Goal: Task Accomplishment & Management: Manage account settings

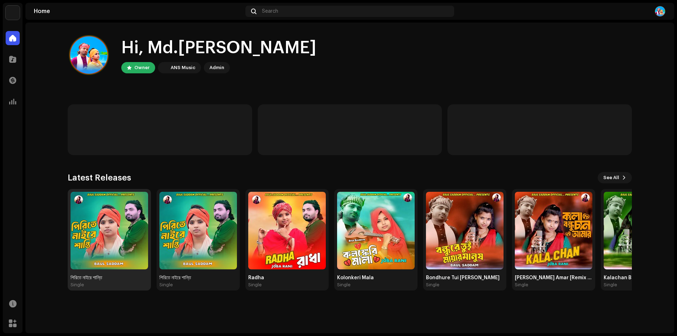
click at [90, 239] on img at bounding box center [110, 231] width 78 height 78
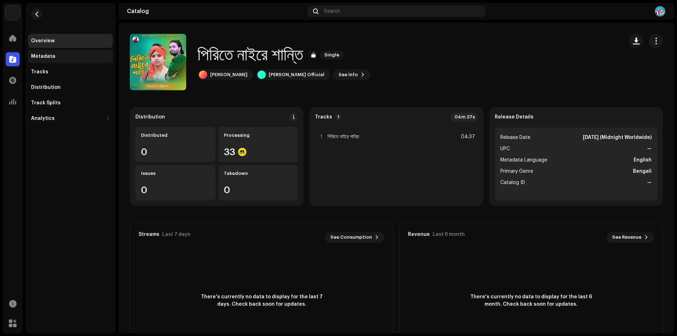
click at [47, 54] on div "Metadata" at bounding box center [43, 57] width 24 height 6
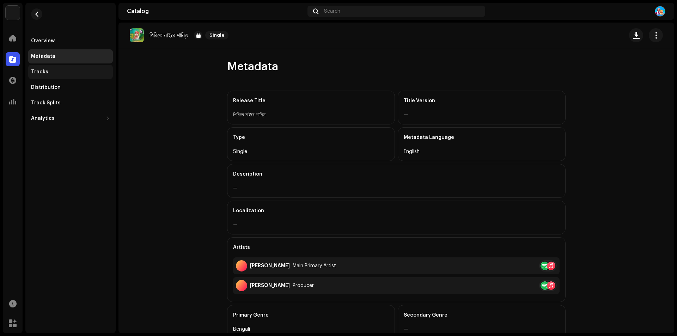
click at [43, 70] on div "Tracks" at bounding box center [39, 72] width 17 height 6
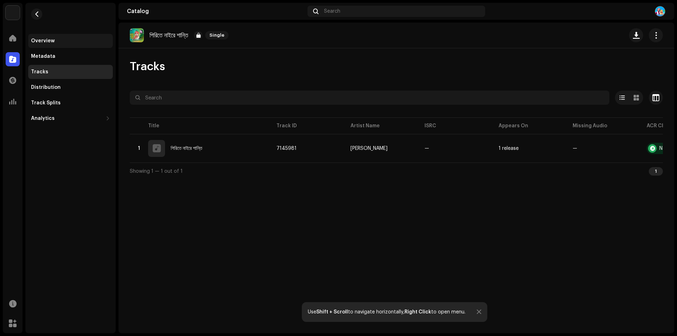
click at [48, 36] on div "Overview" at bounding box center [70, 41] width 85 height 14
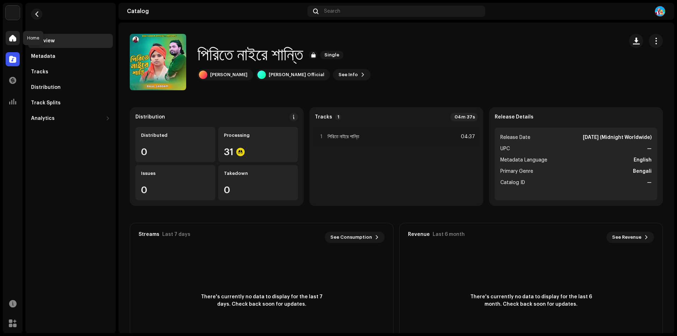
click at [15, 38] on span at bounding box center [12, 38] width 7 height 6
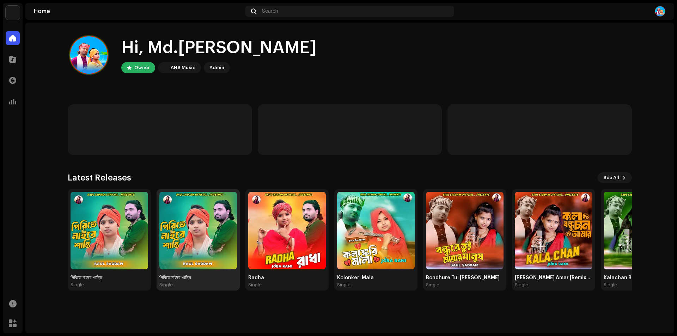
click at [201, 232] on img at bounding box center [198, 231] width 78 height 78
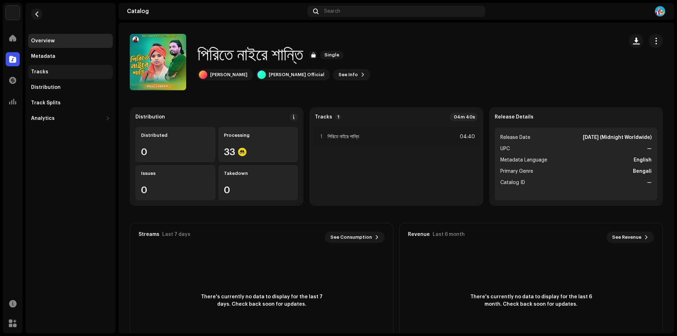
click at [42, 71] on div "Tracks" at bounding box center [39, 72] width 17 height 6
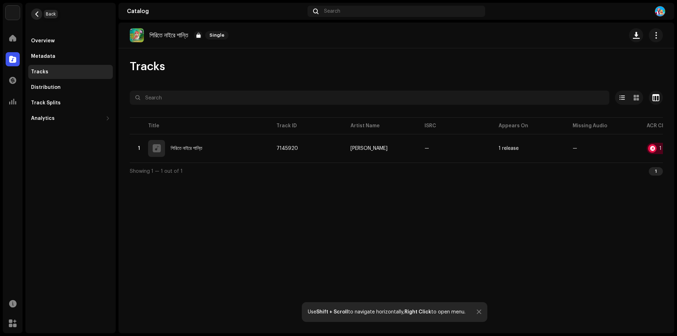
click at [37, 14] on span "button" at bounding box center [36, 14] width 5 height 6
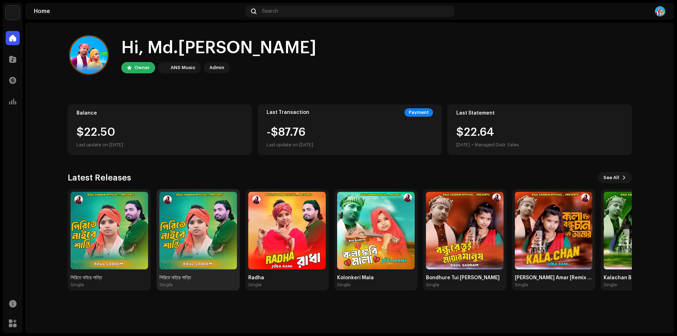
click at [207, 223] on img at bounding box center [198, 231] width 78 height 78
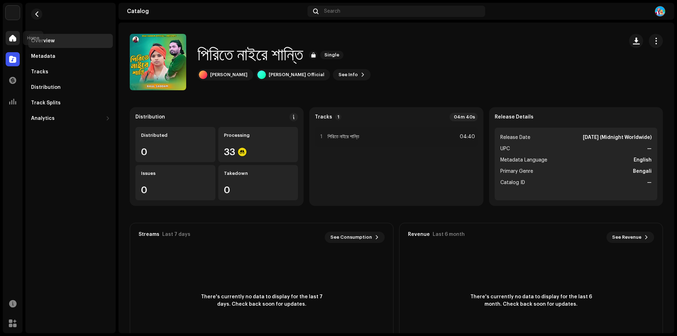
click at [13, 42] on div at bounding box center [13, 38] width 14 height 14
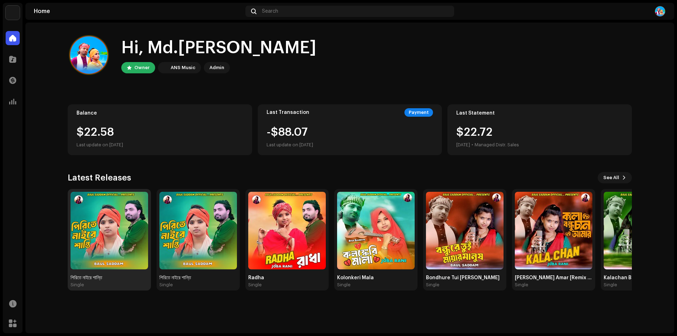
click at [105, 232] on img at bounding box center [110, 231] width 78 height 78
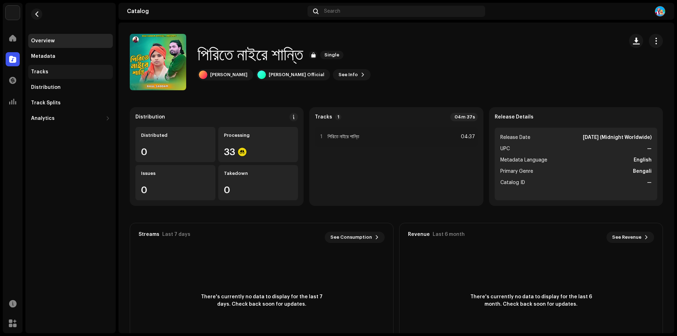
click at [44, 74] on div "Tracks" at bounding box center [39, 72] width 17 height 6
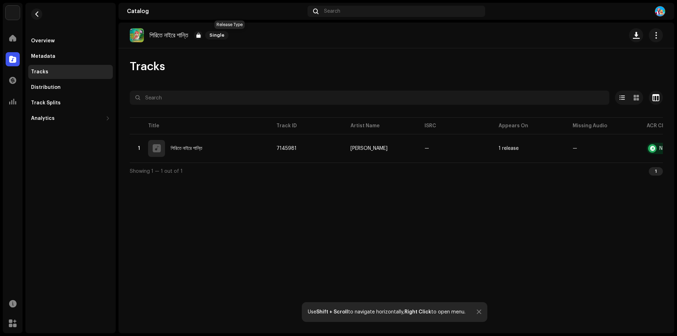
click at [228, 36] on span "Single" at bounding box center [216, 35] width 23 height 8
click at [37, 42] on div "Overview" at bounding box center [43, 41] width 24 height 6
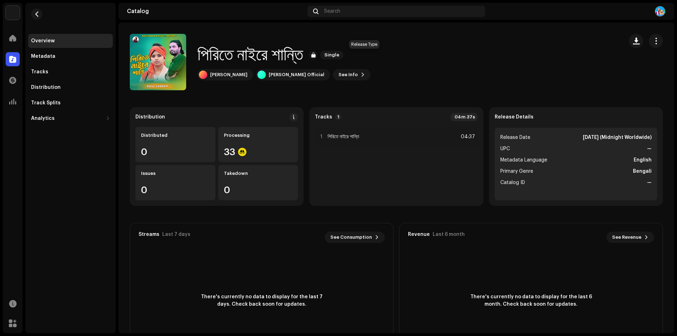
click at [343, 54] on span "Single" at bounding box center [331, 55] width 23 height 8
click at [339, 77] on span "See Info" at bounding box center [348, 75] width 19 height 14
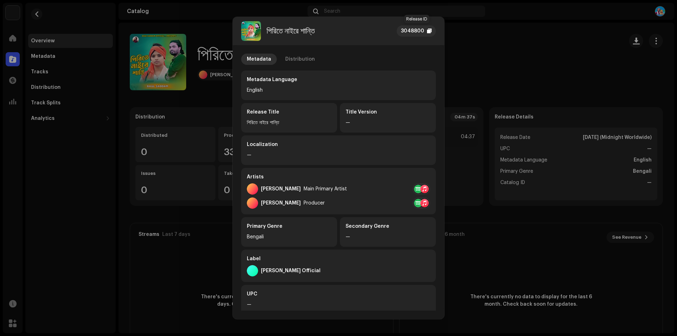
click at [430, 29] on div at bounding box center [429, 31] width 5 height 6
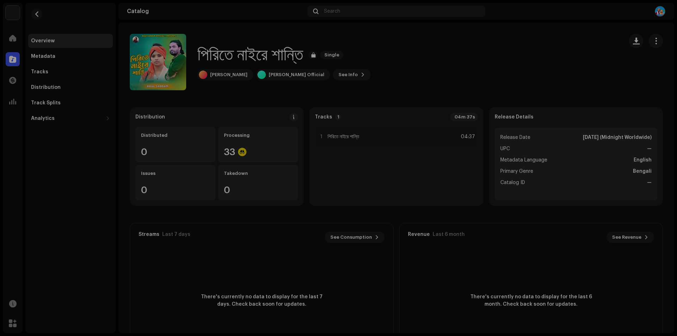
click at [467, 37] on div "পিরিতে নাইরে শান্তি 3048800 Metadata Distribution Metadata Language English Rel…" at bounding box center [338, 168] width 677 height 336
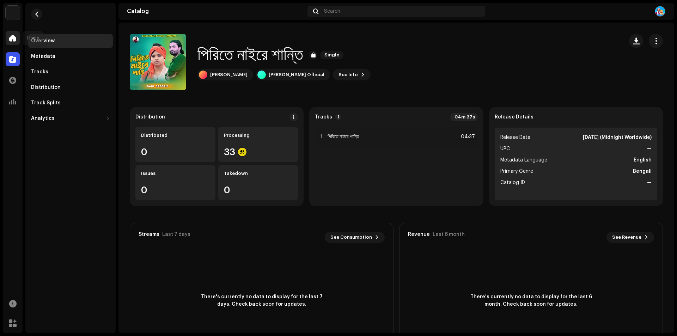
click at [11, 43] on div at bounding box center [13, 38] width 14 height 14
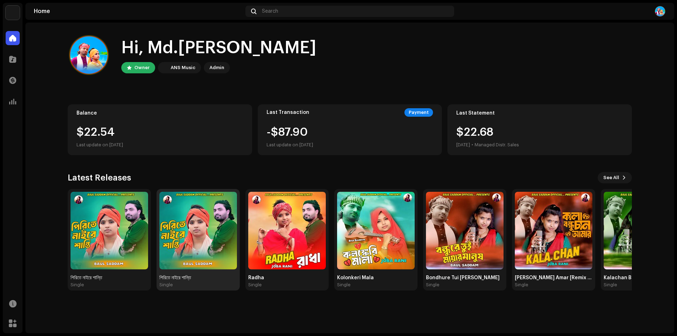
click at [203, 227] on img at bounding box center [198, 231] width 78 height 78
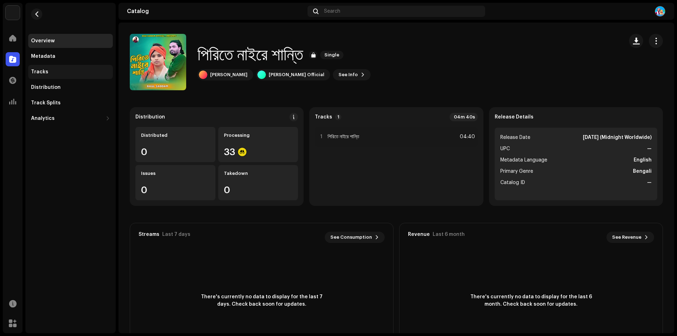
click at [37, 71] on div "Tracks" at bounding box center [39, 72] width 17 height 6
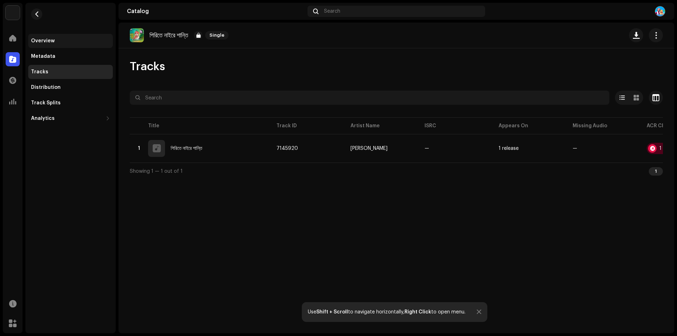
click at [39, 38] on div "Overview" at bounding box center [43, 41] width 24 height 6
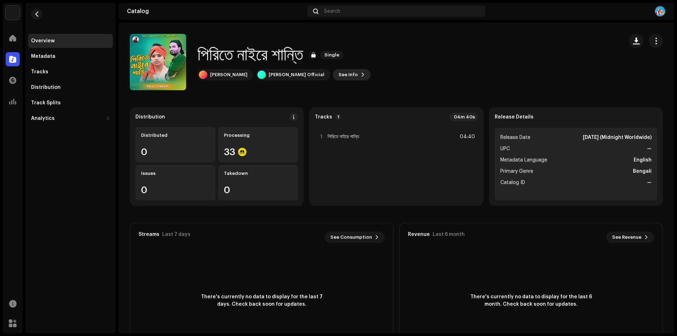
click at [339, 73] on span "See Info" at bounding box center [348, 75] width 19 height 14
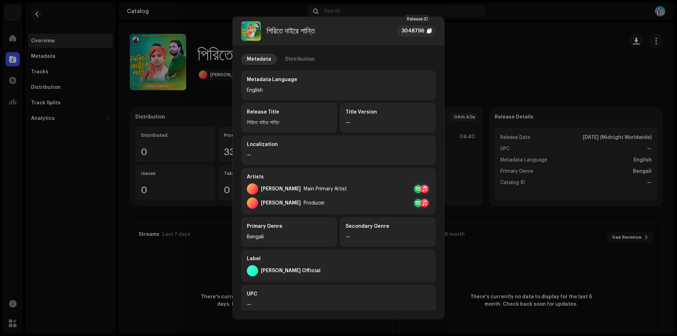
click at [428, 29] on div at bounding box center [429, 31] width 5 height 6
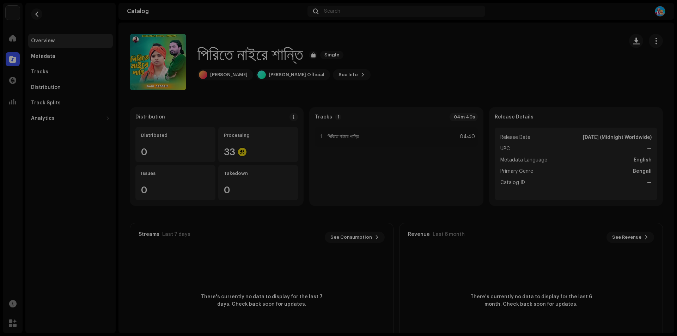
click at [500, 49] on div "পিরিতে নাইরে শান্তি 3048796 Metadata Distribution Metadata Language English Rel…" at bounding box center [338, 168] width 677 height 336
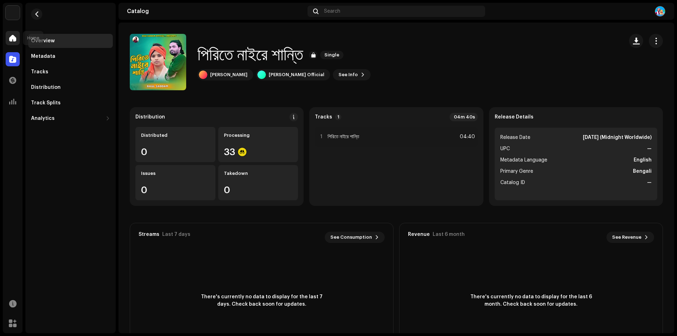
click at [10, 43] on div at bounding box center [13, 38] width 14 height 14
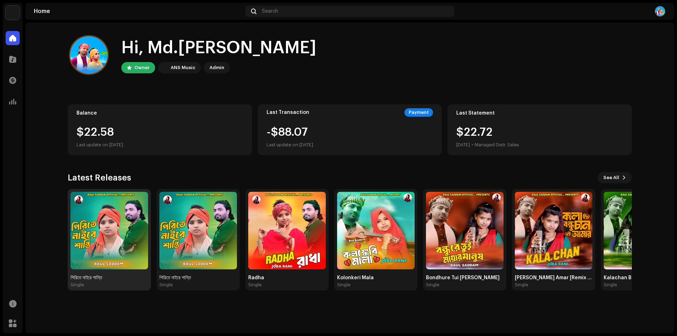
click at [110, 224] on img at bounding box center [110, 231] width 78 height 78
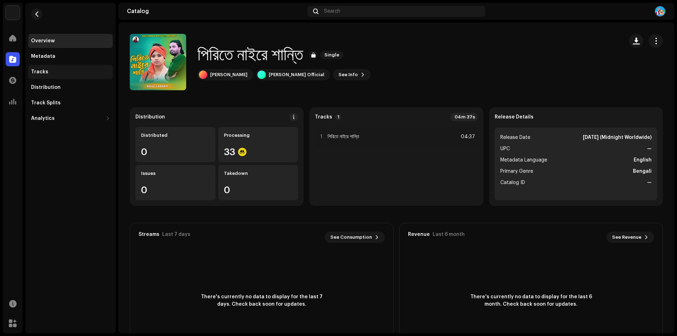
click at [47, 75] on div "Tracks" at bounding box center [70, 72] width 85 height 14
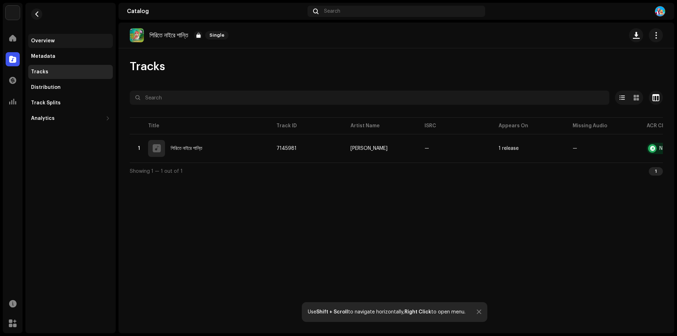
click at [48, 41] on div "Overview" at bounding box center [43, 41] width 24 height 6
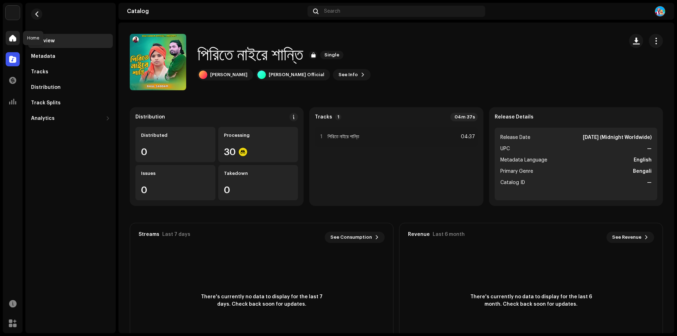
click at [16, 38] on span at bounding box center [12, 38] width 7 height 6
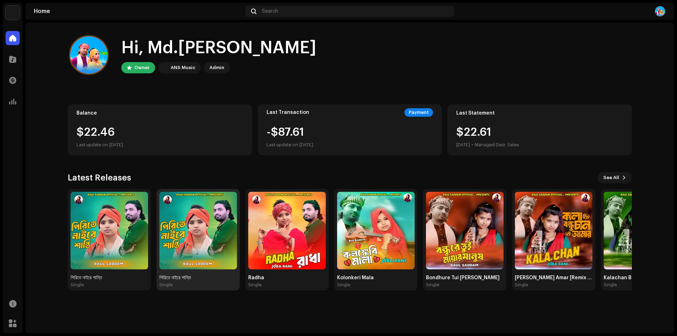
click at [192, 223] on img at bounding box center [198, 231] width 78 height 78
